Goal: Information Seeking & Learning: Learn about a topic

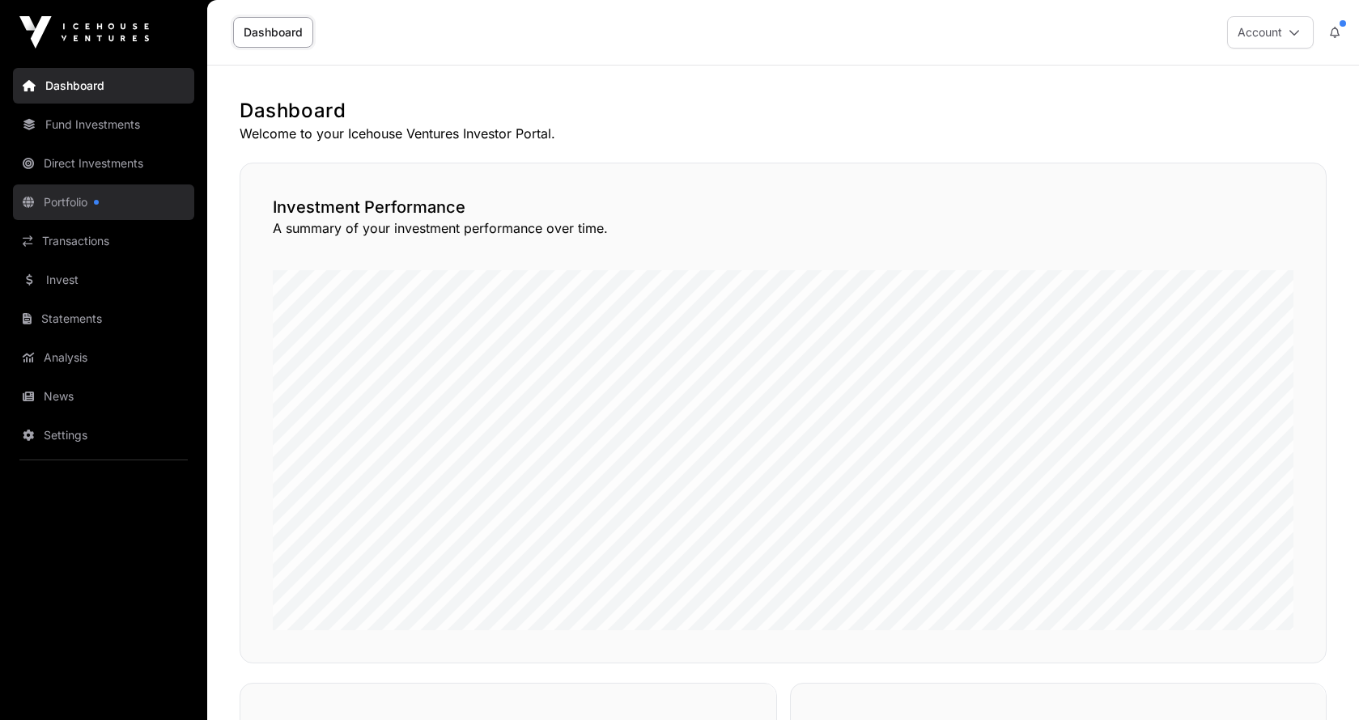
click at [72, 200] on link "Portfolio" at bounding box center [103, 203] width 181 height 36
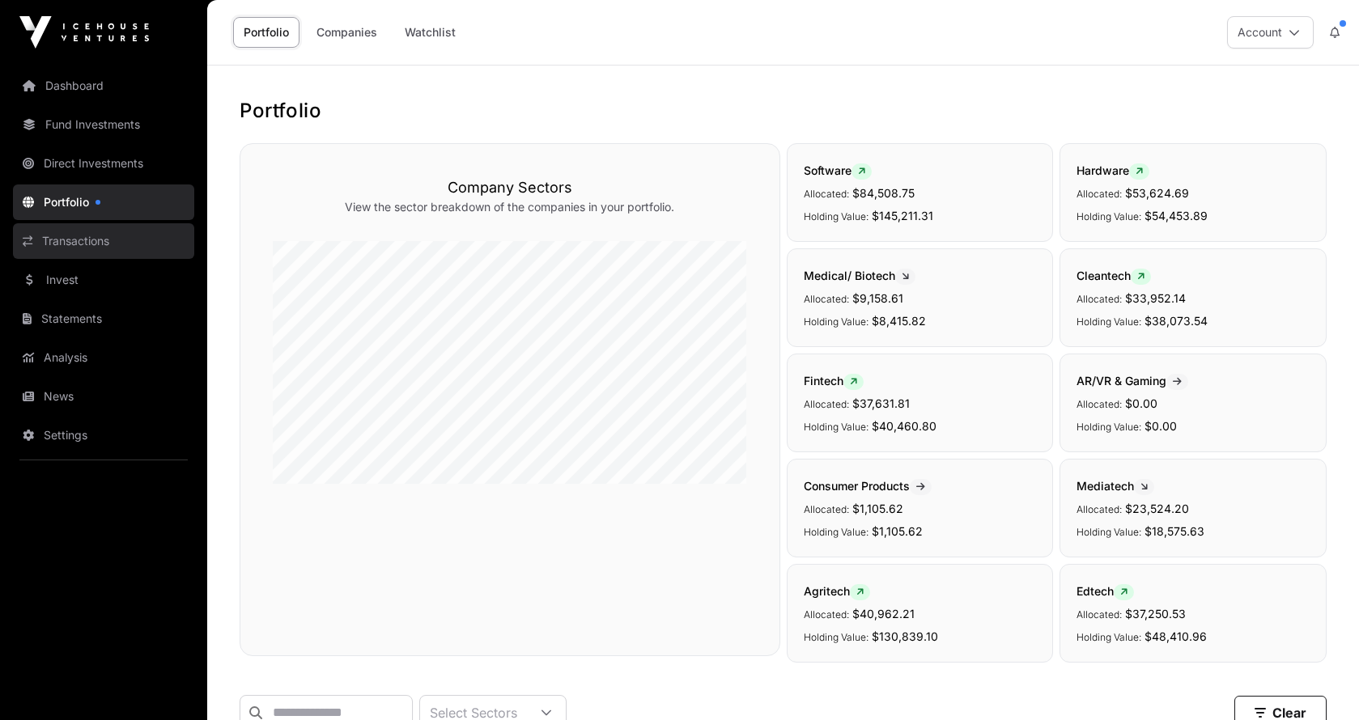
click at [79, 244] on link "Transactions" at bounding box center [103, 241] width 181 height 36
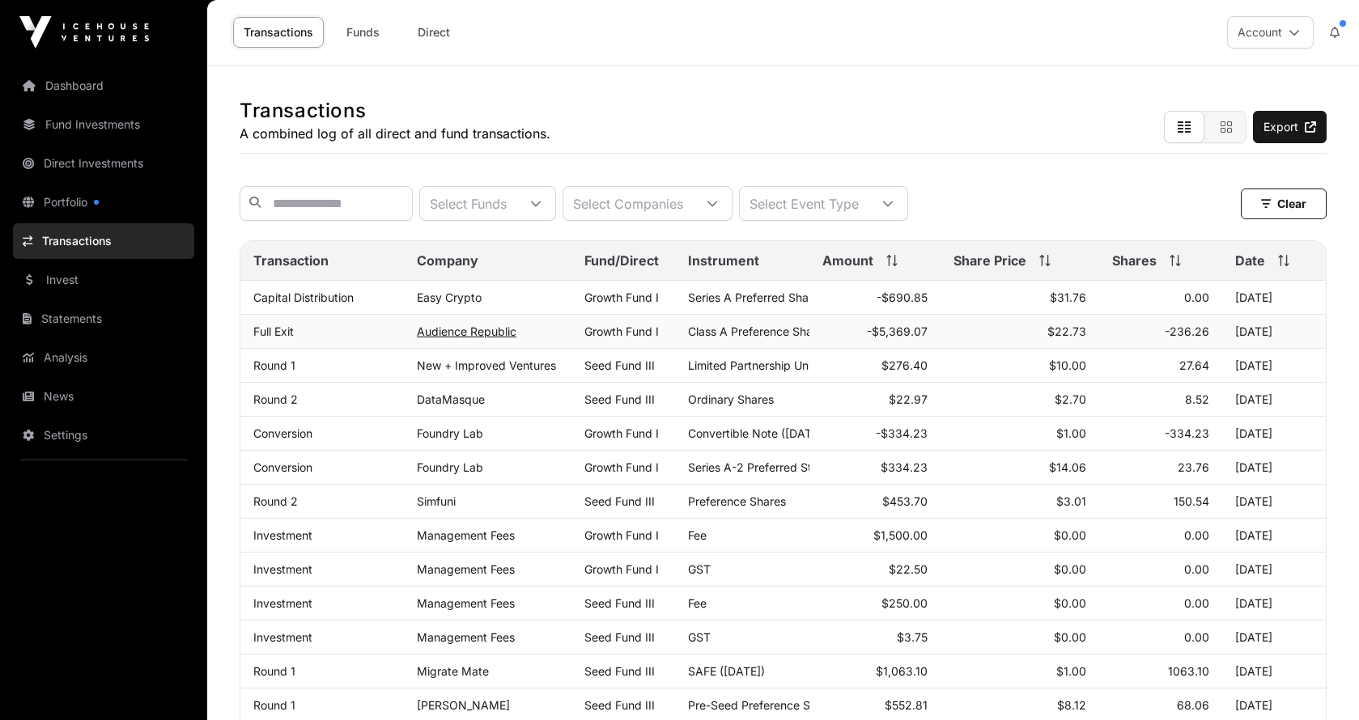
click at [488, 336] on link "Audience Republic" at bounding box center [467, 332] width 100 height 14
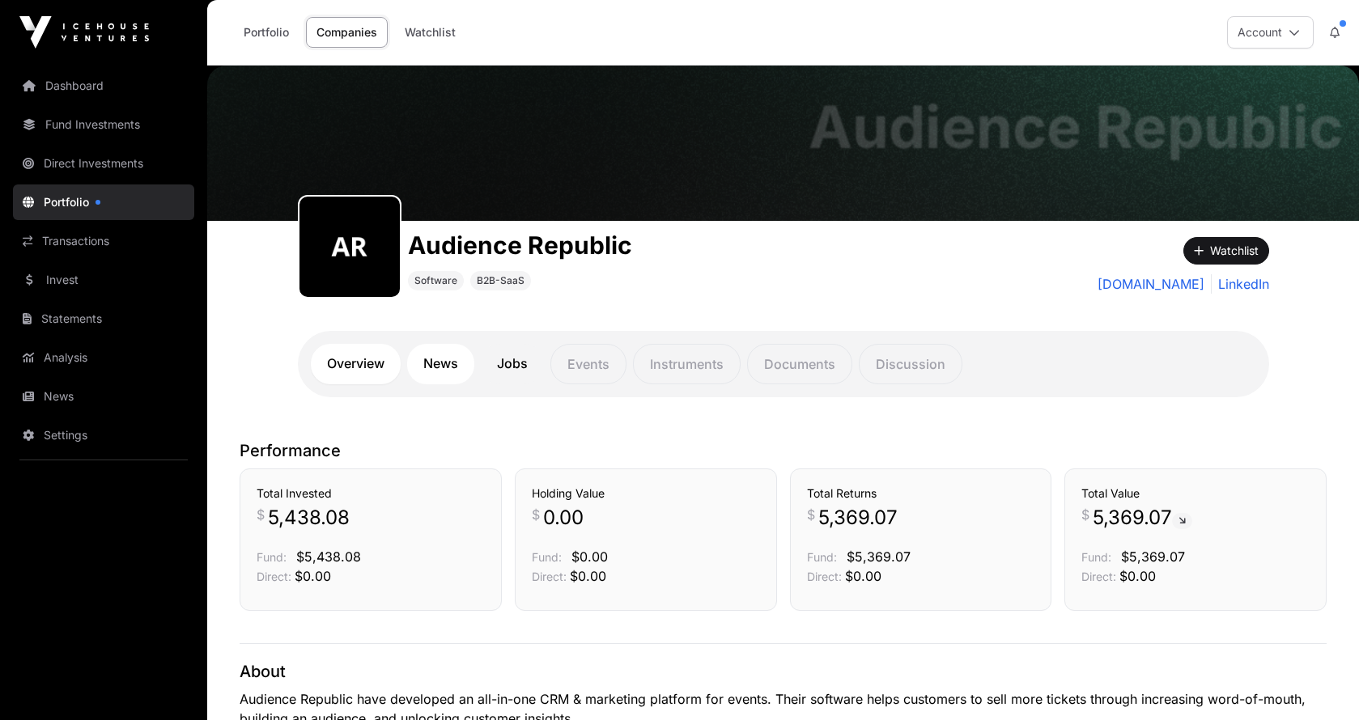
click at [445, 368] on link "News" at bounding box center [440, 364] width 67 height 40
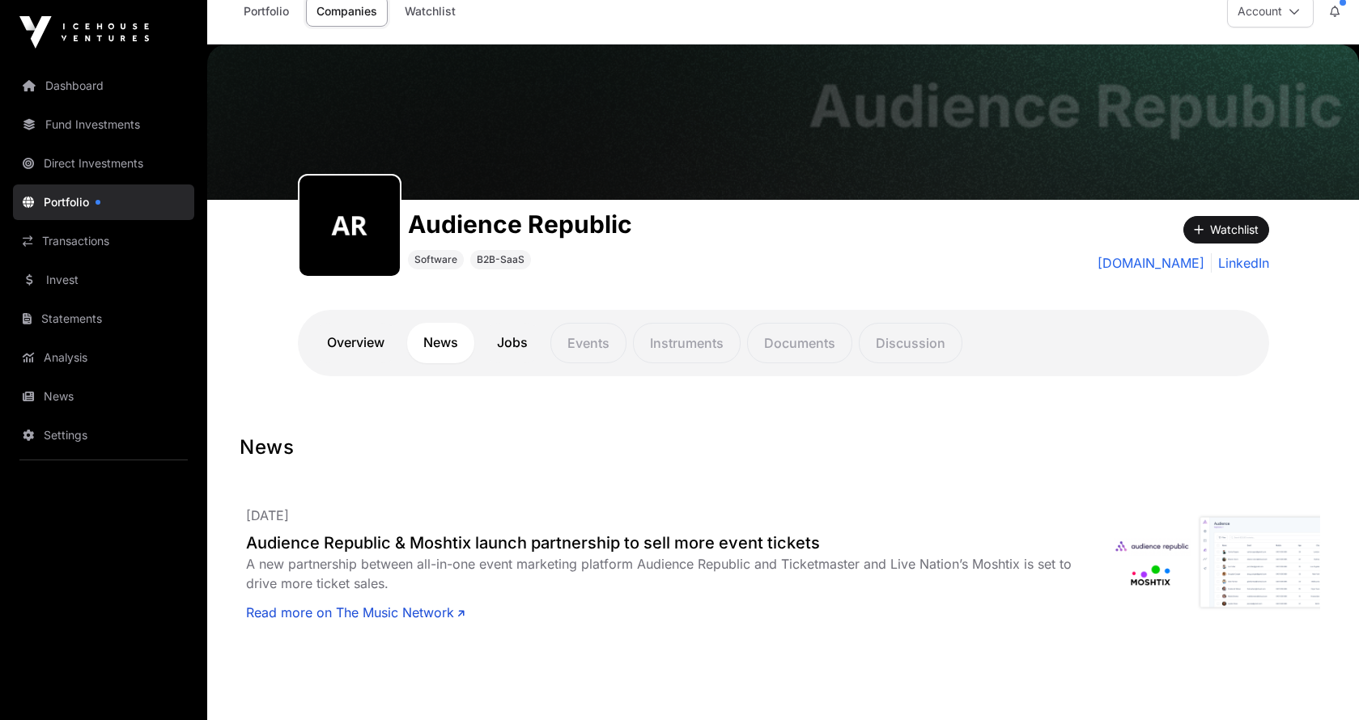
scroll to position [28, 0]
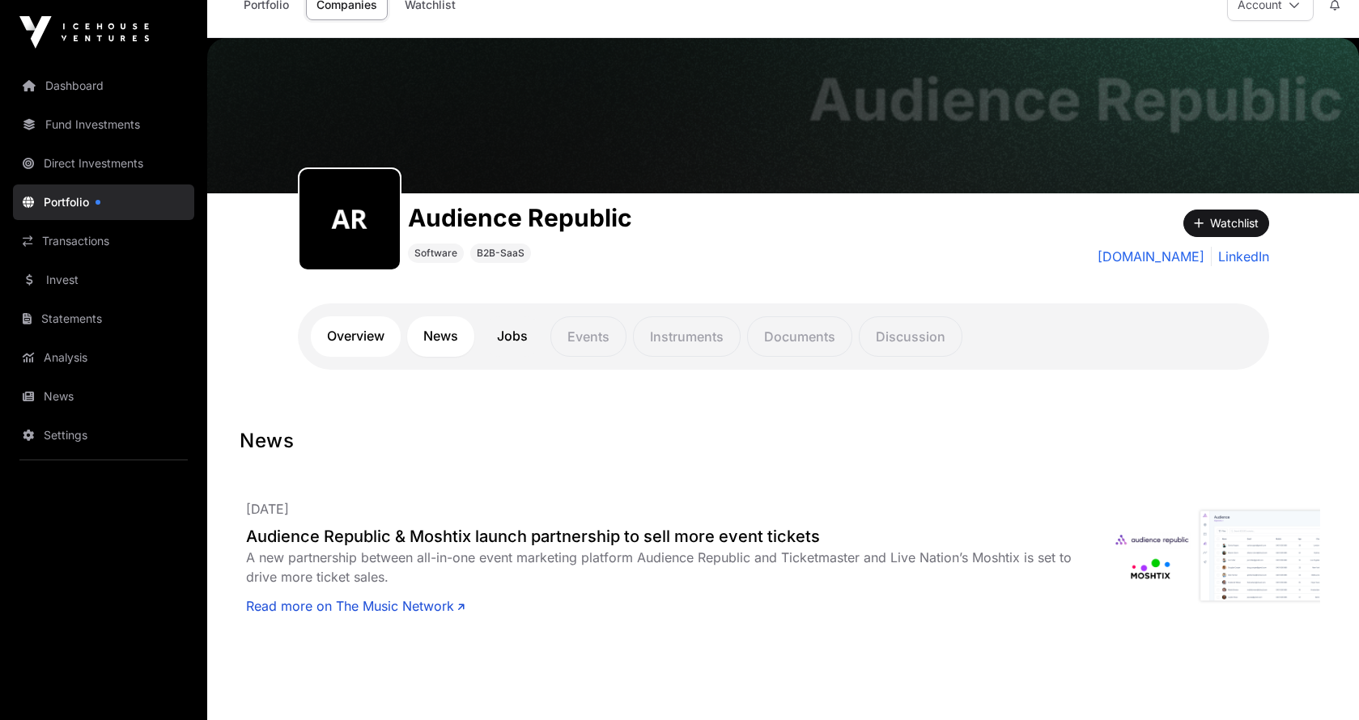
click at [359, 344] on link "Overview" at bounding box center [356, 336] width 90 height 40
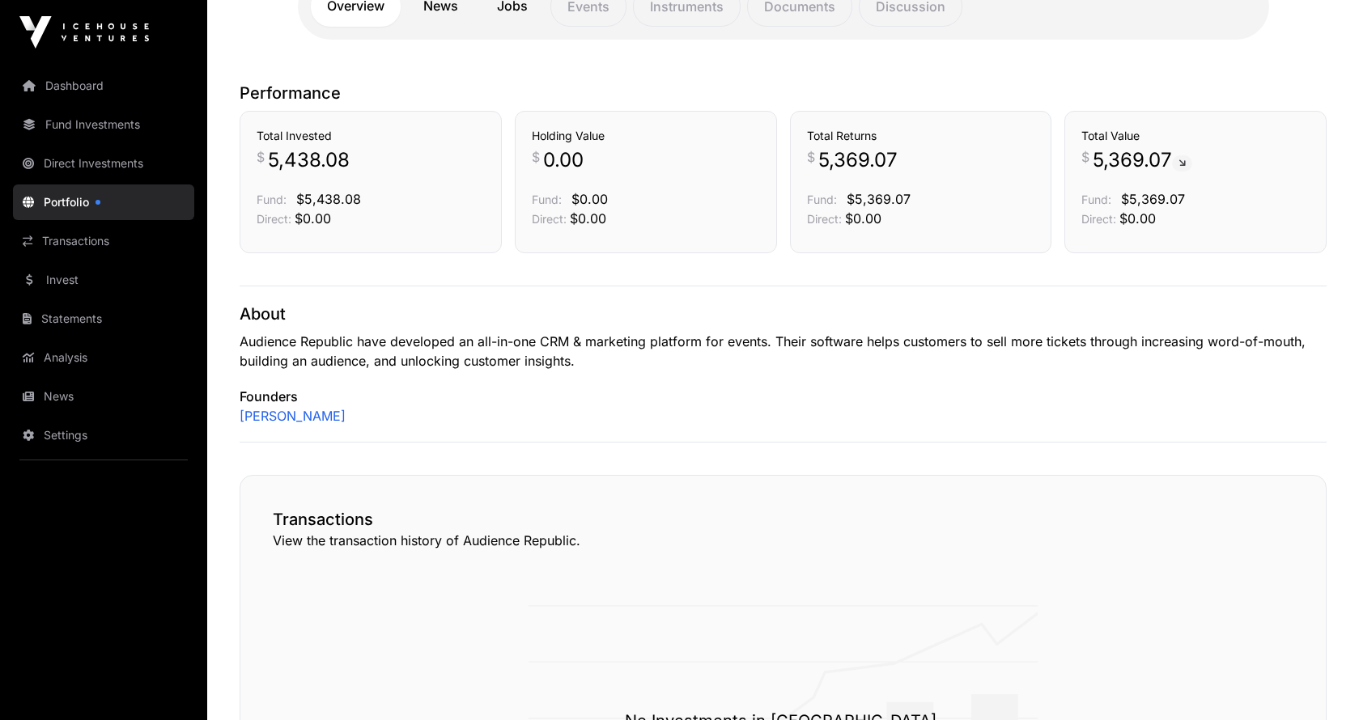
scroll to position [129, 0]
